Goal: Book appointment/travel/reservation

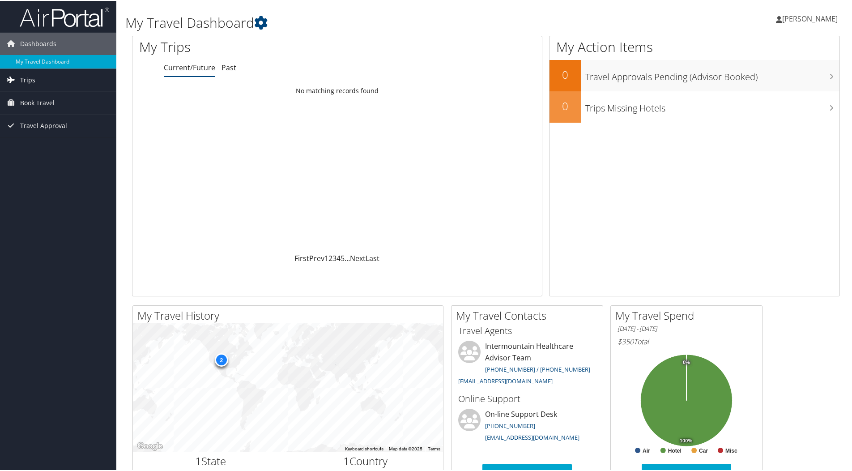
click at [28, 80] on span "Trips" at bounding box center [27, 79] width 15 height 22
click at [34, 95] on link "Current/Future Trips" at bounding box center [58, 96] width 116 height 13
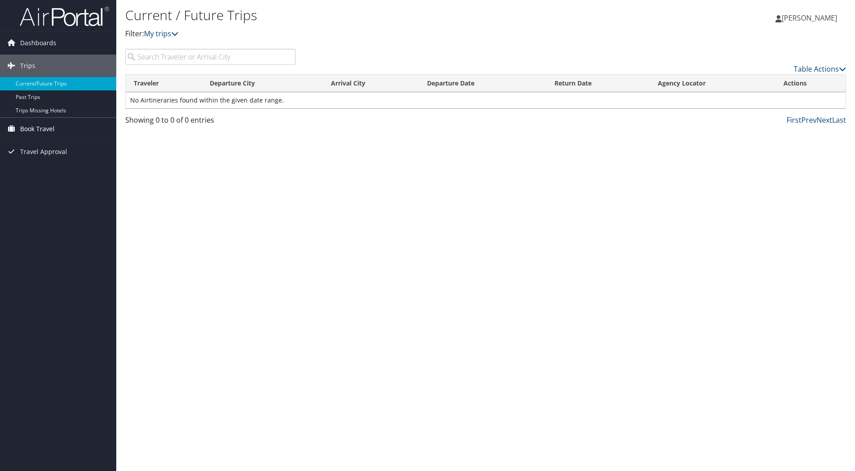
click at [26, 127] on span "Book Travel" at bounding box center [37, 129] width 34 height 22
click at [31, 130] on span "Book Travel" at bounding box center [37, 129] width 34 height 22
click at [31, 170] on link "Book/Manage Online Trips" at bounding box center [58, 173] width 116 height 13
